Goal: Find specific page/section: Find specific page/section

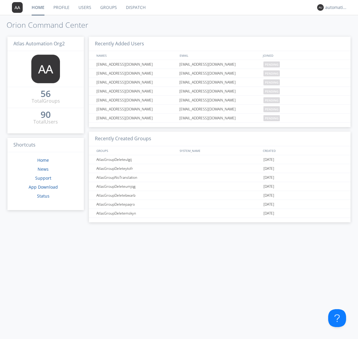
click at [135, 7] on link "Dispatch" at bounding box center [135, 7] width 29 height 15
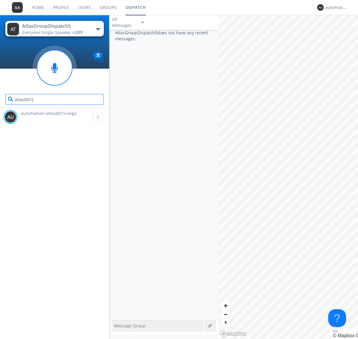
type input "atlas0015"
click at [101, 101] on div at bounding box center [101, 101] width 6 height 6
type input "atlas0016"
click at [335, 7] on div "automation+atlas0014+org2" at bounding box center [336, 7] width 22 height 6
